Goal: Task Accomplishment & Management: Use online tool/utility

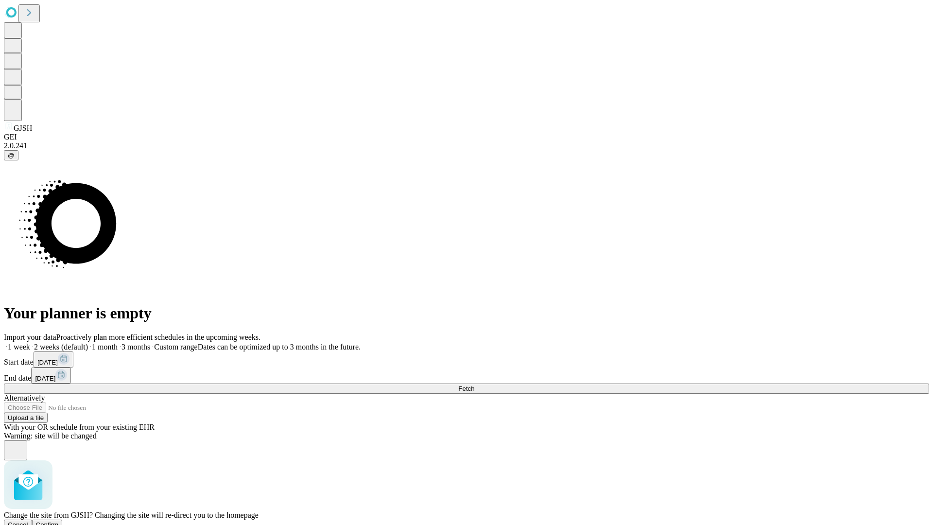
click at [59, 521] on span "Confirm" at bounding box center [47, 524] width 23 height 7
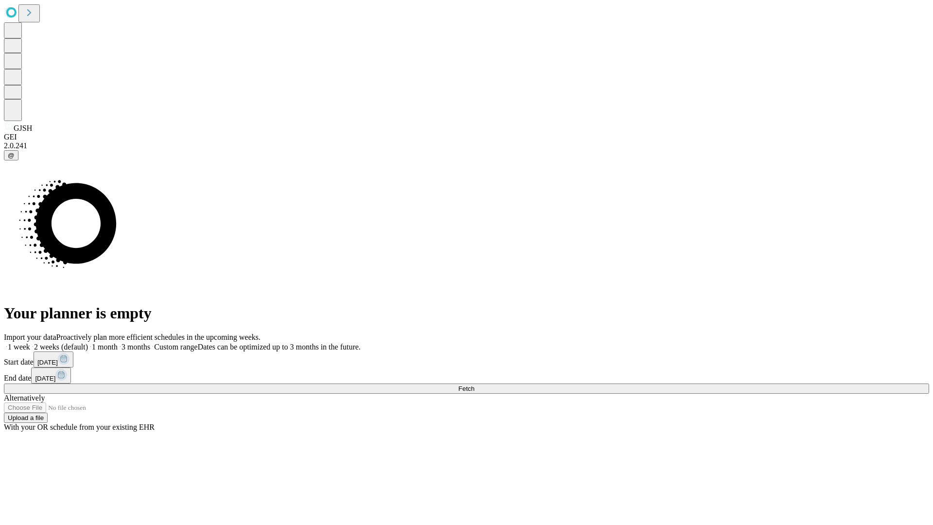
click at [88, 342] on label "2 weeks (default)" at bounding box center [59, 346] width 58 height 8
click at [474, 385] on span "Fetch" at bounding box center [466, 388] width 16 height 7
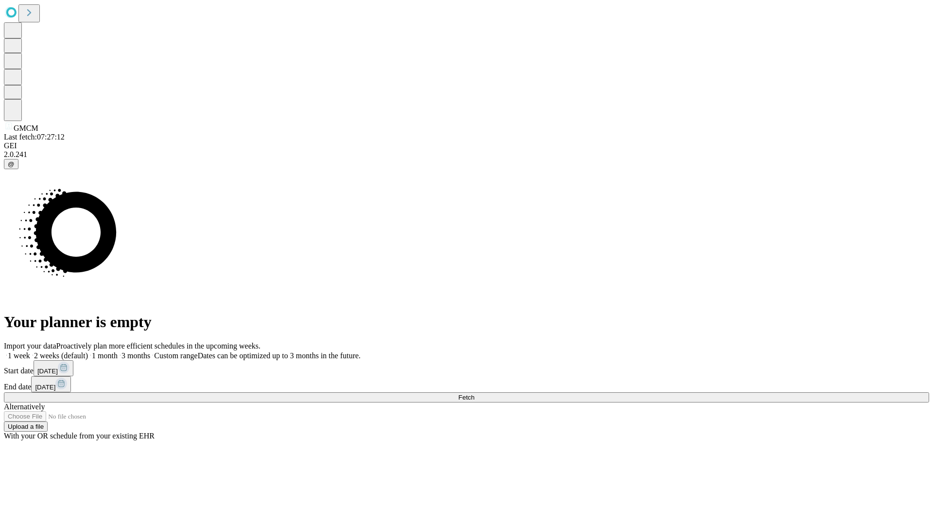
click at [88, 351] on label "2 weeks (default)" at bounding box center [59, 355] width 58 height 8
click at [474, 393] on span "Fetch" at bounding box center [466, 396] width 16 height 7
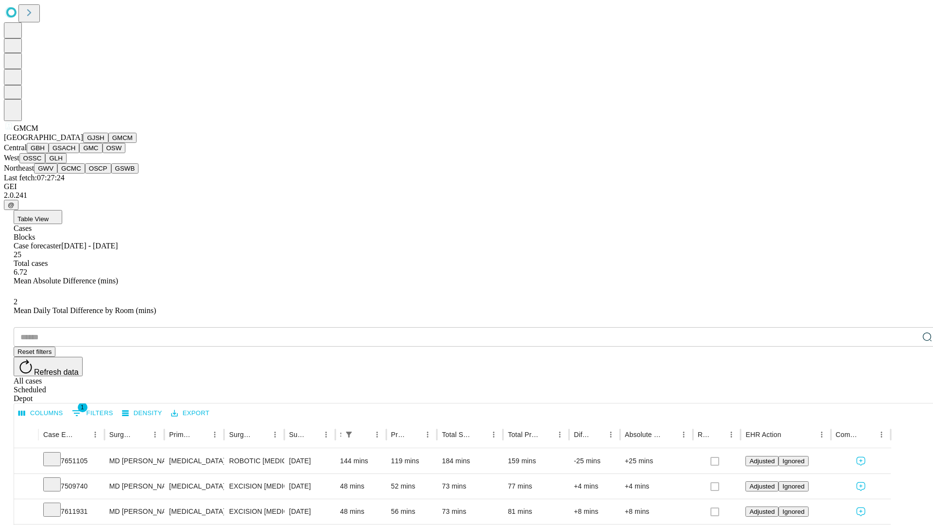
click at [49, 153] on button "GBH" at bounding box center [38, 148] width 22 height 10
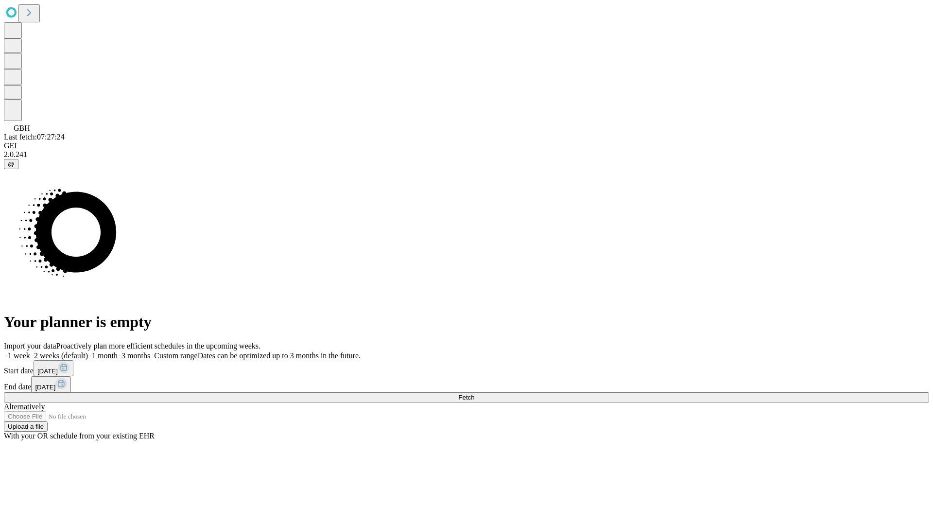
click at [88, 351] on label "2 weeks (default)" at bounding box center [59, 355] width 58 height 8
click at [474, 393] on span "Fetch" at bounding box center [466, 396] width 16 height 7
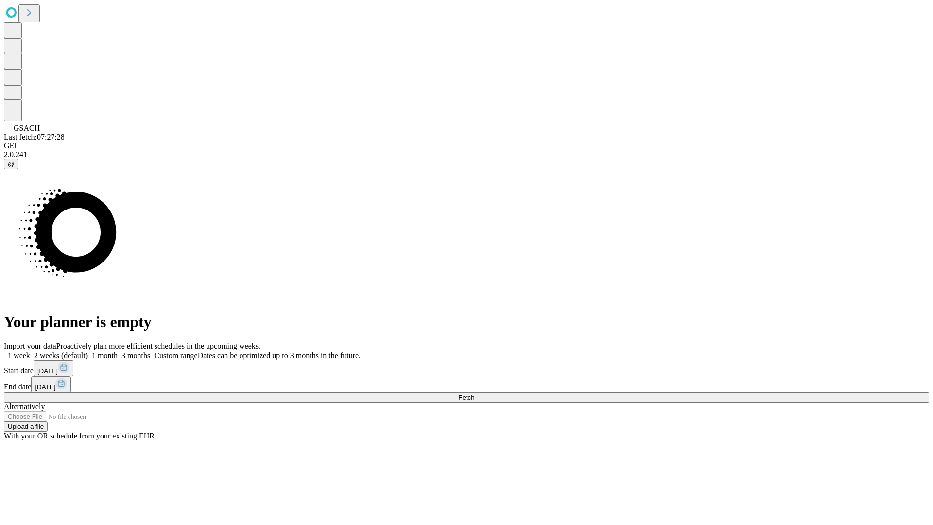
click at [474, 393] on span "Fetch" at bounding box center [466, 396] width 16 height 7
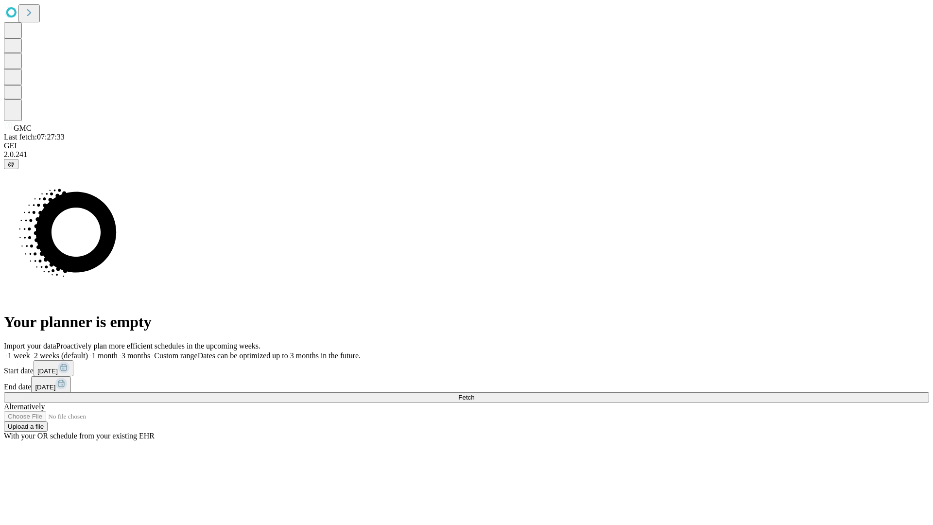
click at [88, 351] on label "2 weeks (default)" at bounding box center [59, 355] width 58 height 8
click at [474, 393] on span "Fetch" at bounding box center [466, 396] width 16 height 7
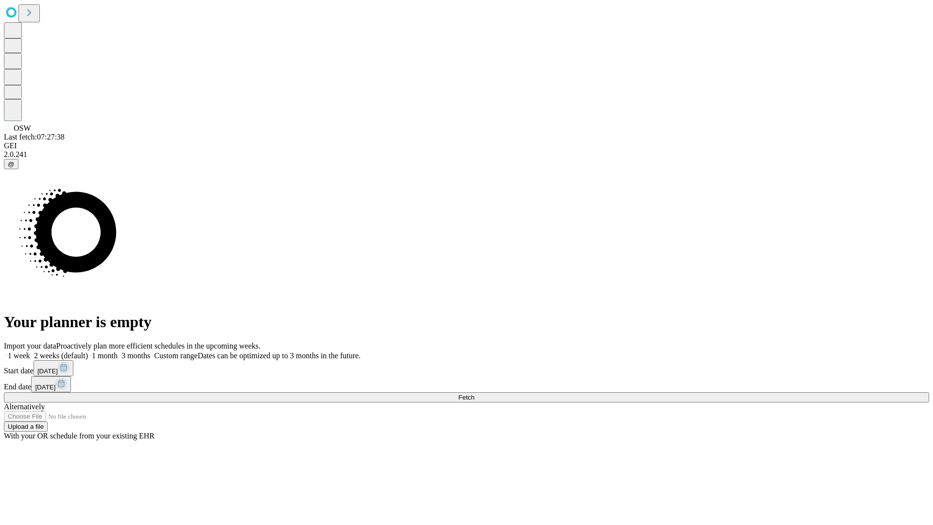
click at [88, 351] on label "2 weeks (default)" at bounding box center [59, 355] width 58 height 8
click at [474, 393] on span "Fetch" at bounding box center [466, 396] width 16 height 7
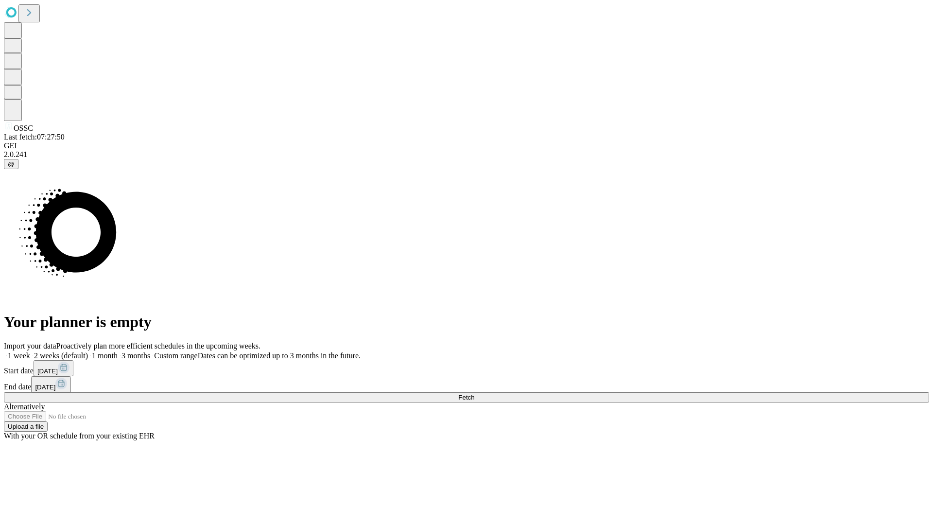
click at [88, 351] on label "2 weeks (default)" at bounding box center [59, 355] width 58 height 8
click at [474, 393] on span "Fetch" at bounding box center [466, 396] width 16 height 7
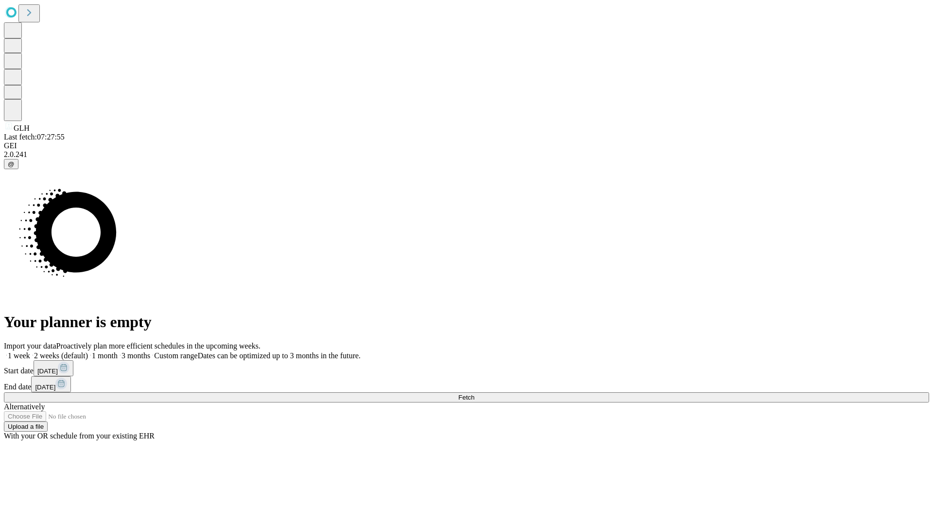
click at [474, 393] on span "Fetch" at bounding box center [466, 396] width 16 height 7
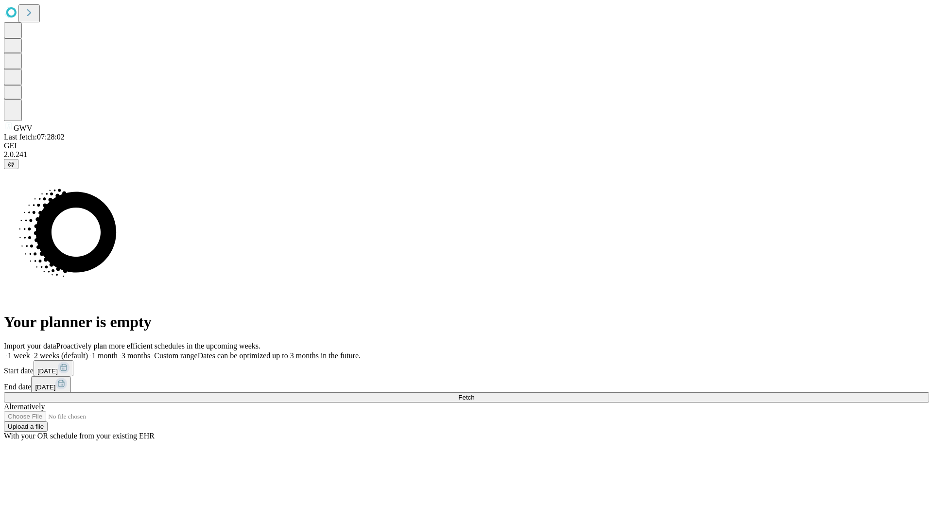
click at [88, 351] on label "2 weeks (default)" at bounding box center [59, 355] width 58 height 8
click at [474, 393] on span "Fetch" at bounding box center [466, 396] width 16 height 7
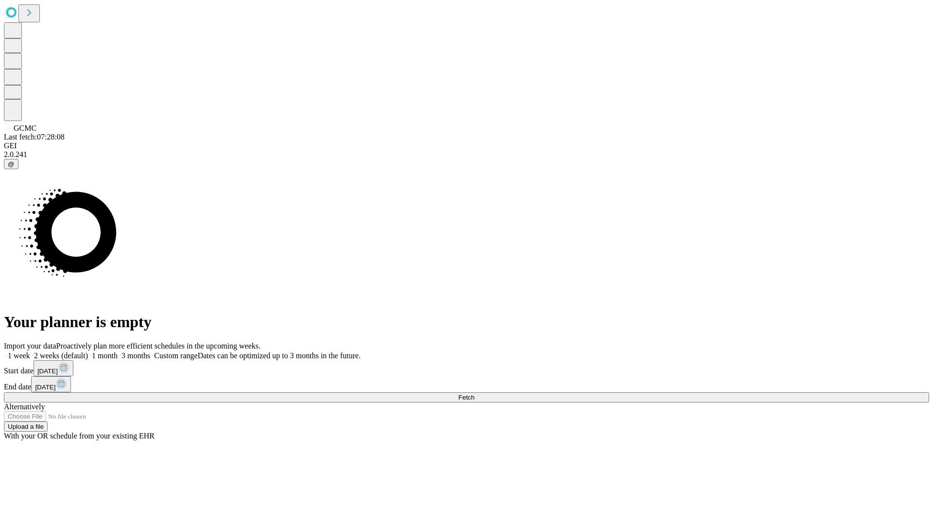
click at [88, 351] on label "2 weeks (default)" at bounding box center [59, 355] width 58 height 8
click at [474, 393] on span "Fetch" at bounding box center [466, 396] width 16 height 7
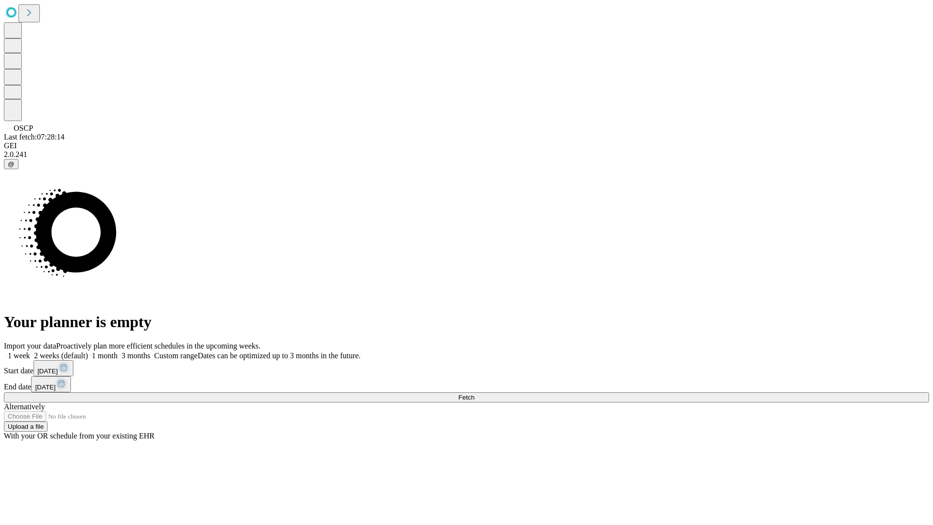
click at [88, 351] on label "2 weeks (default)" at bounding box center [59, 355] width 58 height 8
click at [474, 393] on span "Fetch" at bounding box center [466, 396] width 16 height 7
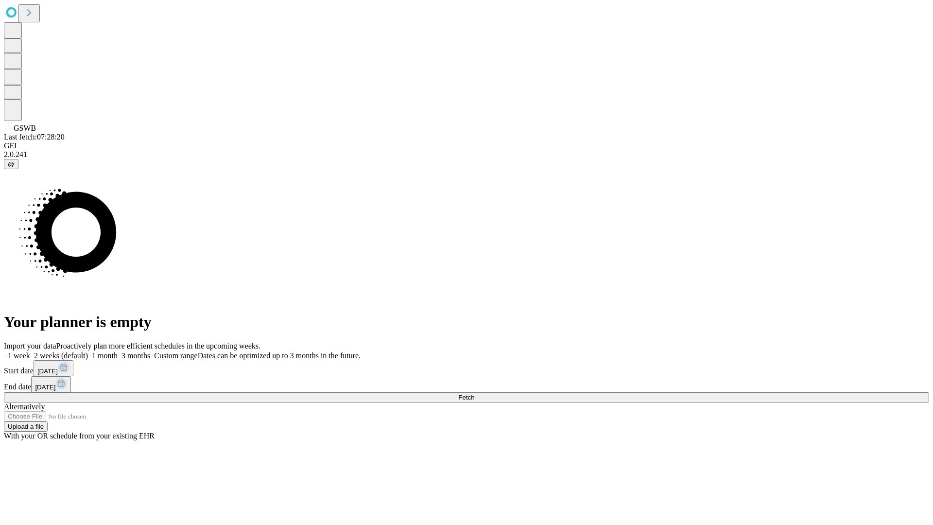
click at [88, 351] on label "2 weeks (default)" at bounding box center [59, 355] width 58 height 8
click at [474, 393] on span "Fetch" at bounding box center [466, 396] width 16 height 7
